Goal: Check status: Check status

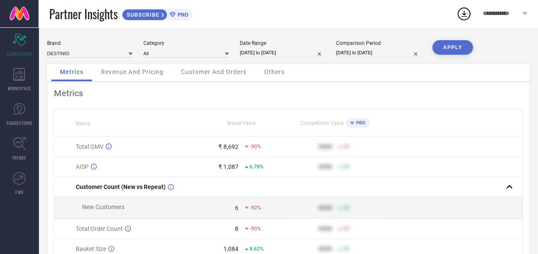
click at [274, 50] on input "[DATE] to [DATE]" at bounding box center [282, 52] width 86 height 9
select select "7"
select select "2025"
select select "8"
select select "2025"
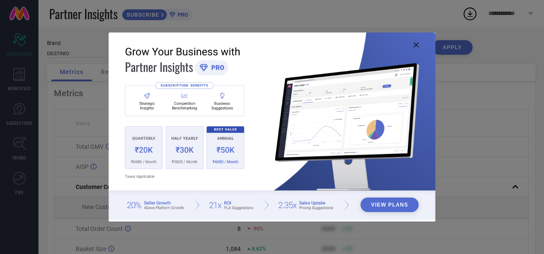
click at [415, 44] on icon at bounding box center [415, 44] width 5 height 5
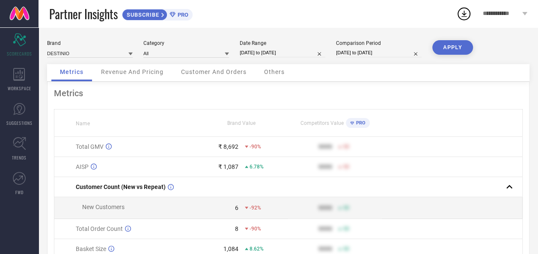
select select "7"
select select "2025"
select select "8"
select select "2025"
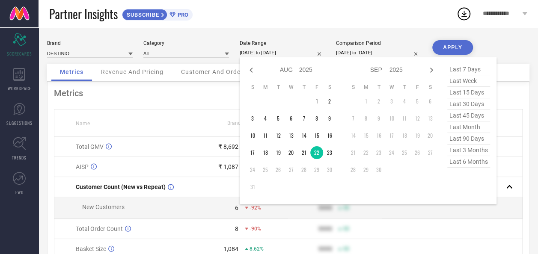
click at [275, 52] on input "[DATE] to [DATE]" at bounding box center [282, 52] width 86 height 9
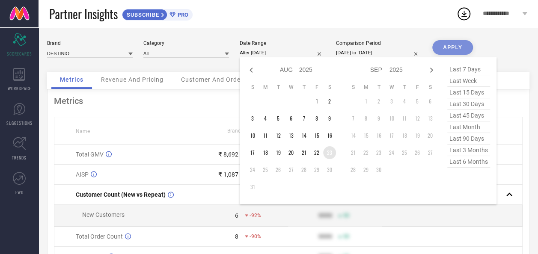
click at [330, 154] on td "23" at bounding box center [329, 152] width 13 height 13
type input "[DATE] to [DATE]"
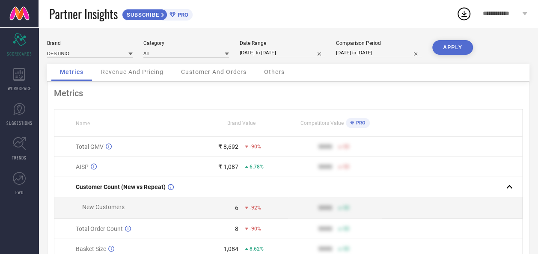
click at [452, 50] on button "APPLY" at bounding box center [452, 47] width 41 height 15
